Goal: Find specific page/section: Find specific page/section

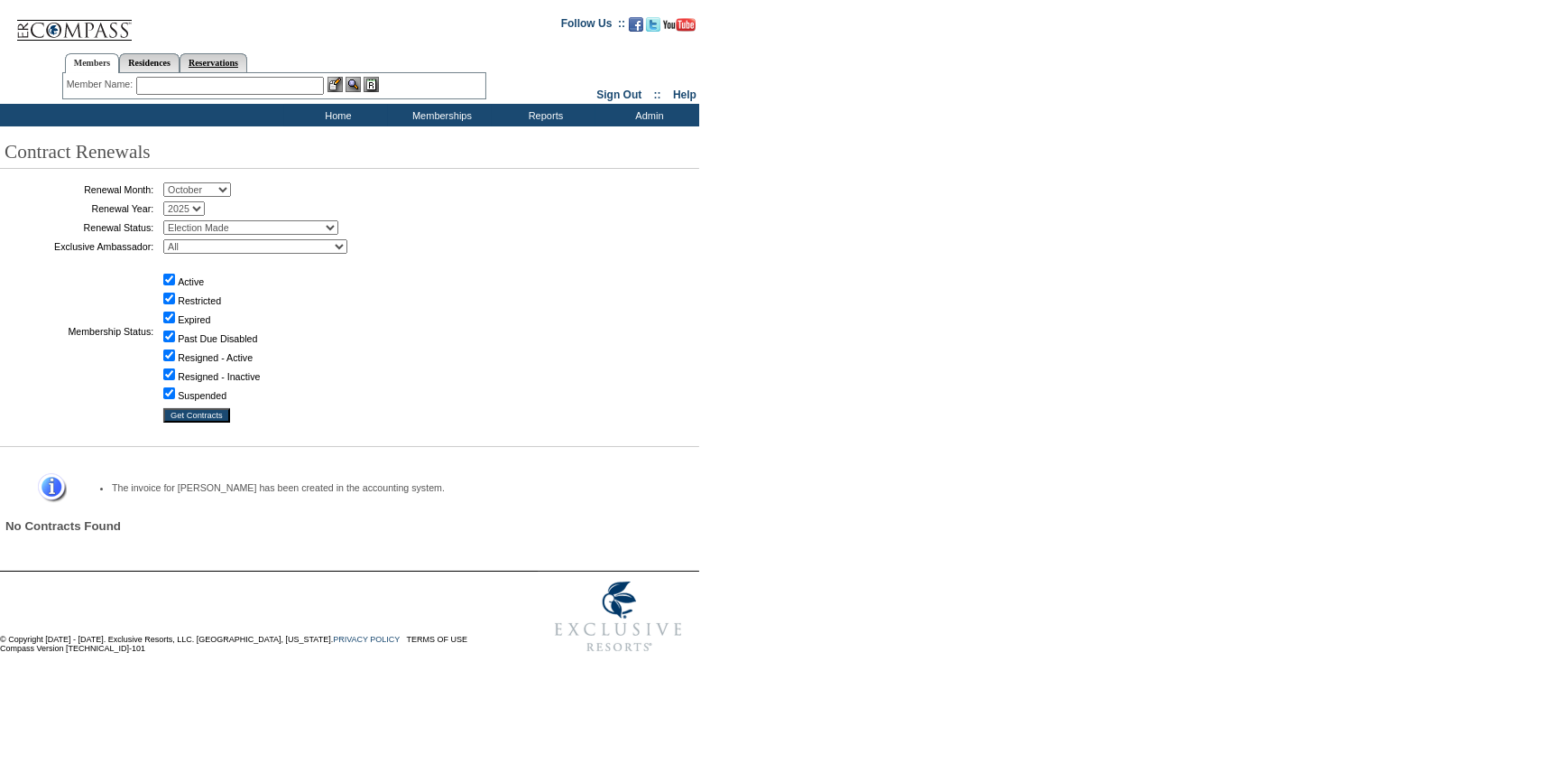
click at [248, 58] on link "Reservations" at bounding box center [213, 62] width 67 height 19
click at [203, 86] on input "text" at bounding box center [171, 85] width 79 height 18
type input "1640757"
click at [226, 80] on img at bounding box center [222, 83] width 15 height 15
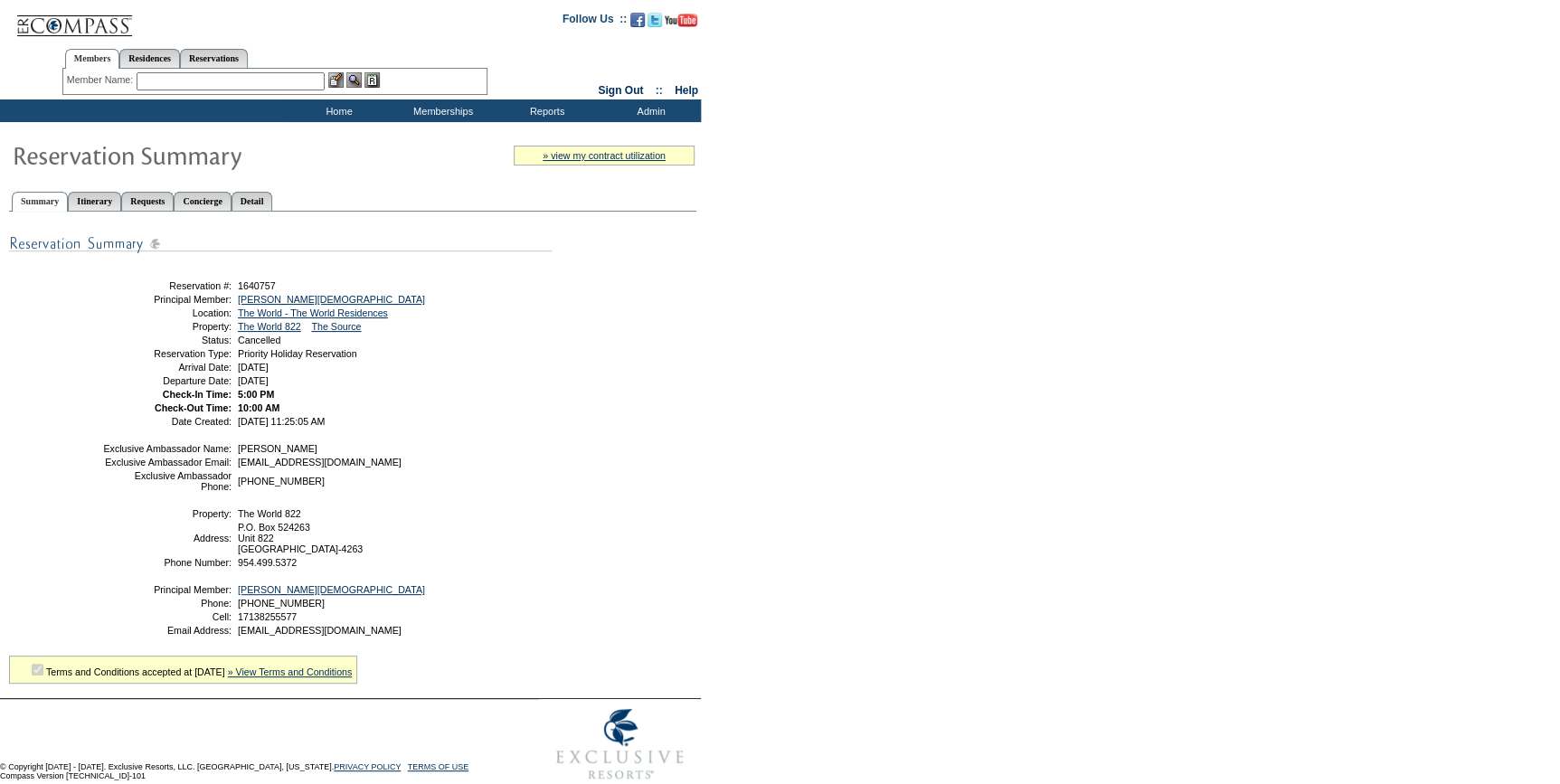
click at [197, 79] on input "text" at bounding box center [230, 81] width 188 height 18
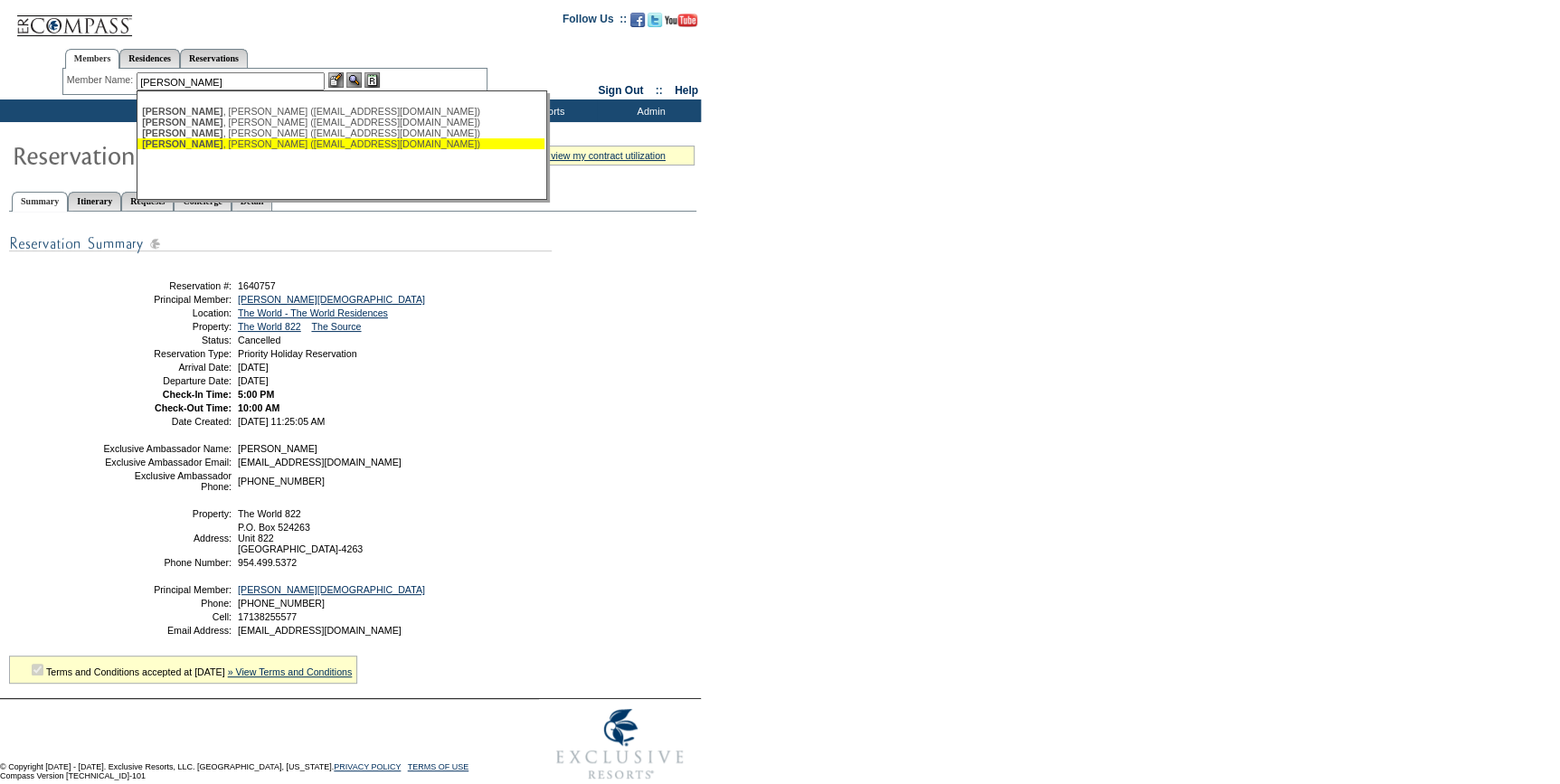
click at [208, 143] on div "[PERSON_NAME] ([EMAIL_ADDRESS][DOMAIN_NAME])" at bounding box center [341, 143] width 398 height 11
type input "[PERSON_NAME] ([EMAIL_ADDRESS][DOMAIN_NAME])"
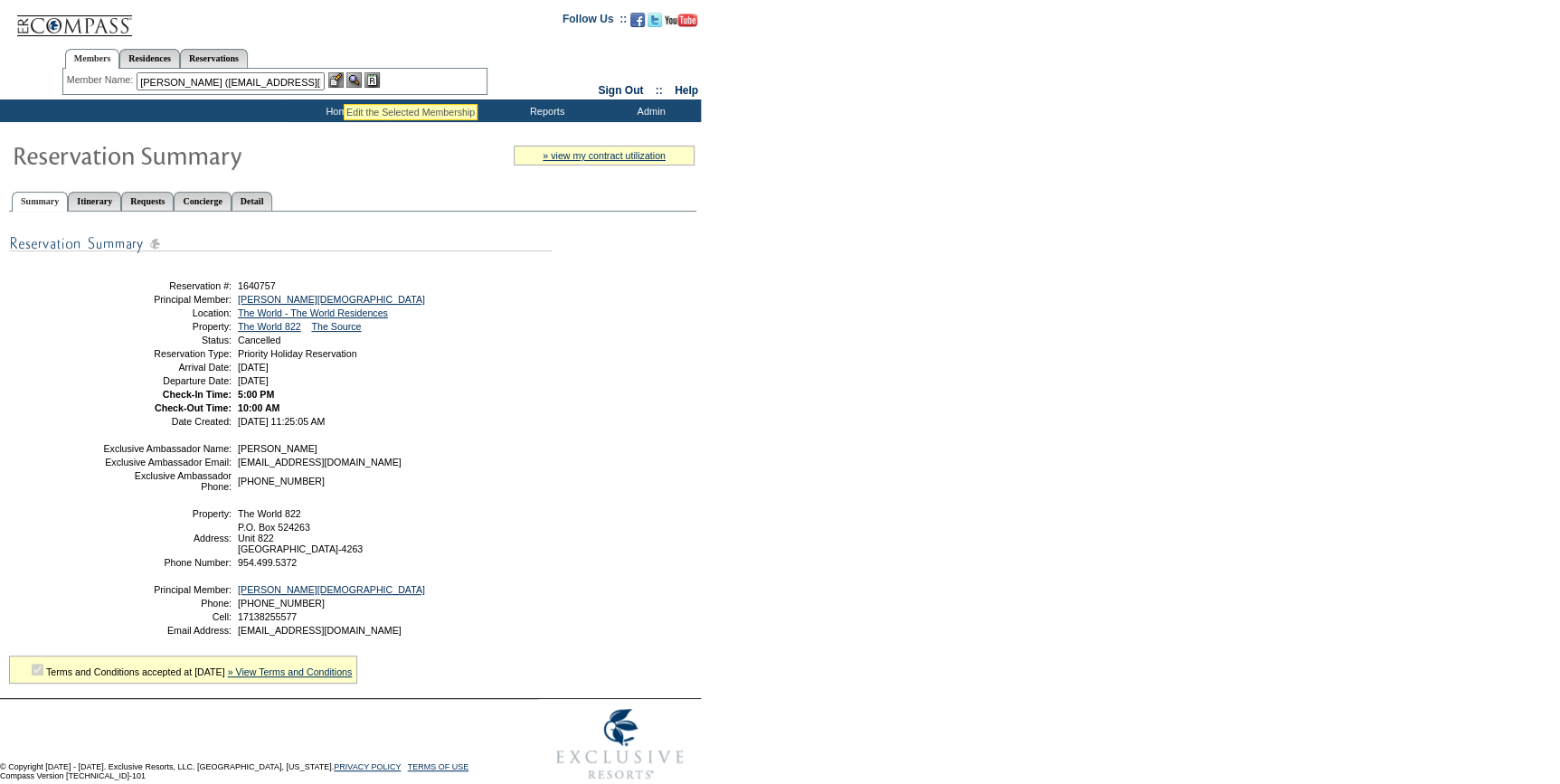
click at [344, 81] on img at bounding box center [336, 79] width 15 height 15
